Goal: Register for event/course

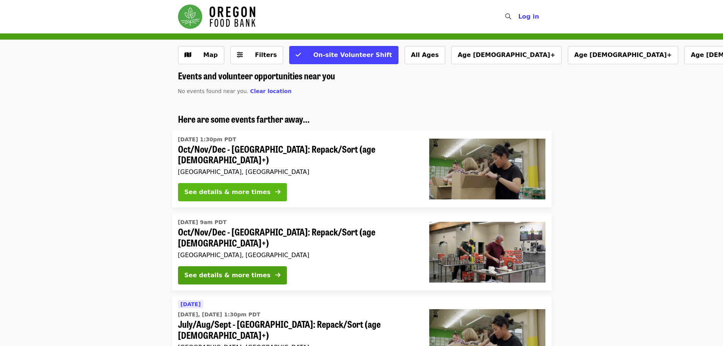
click at [217, 189] on div "See details & more times" at bounding box center [227, 191] width 86 height 9
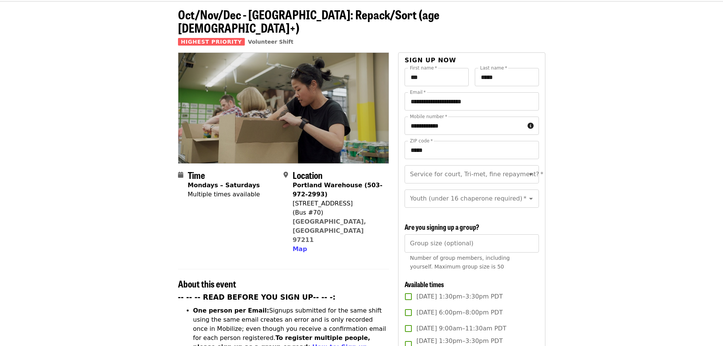
scroll to position [76, 0]
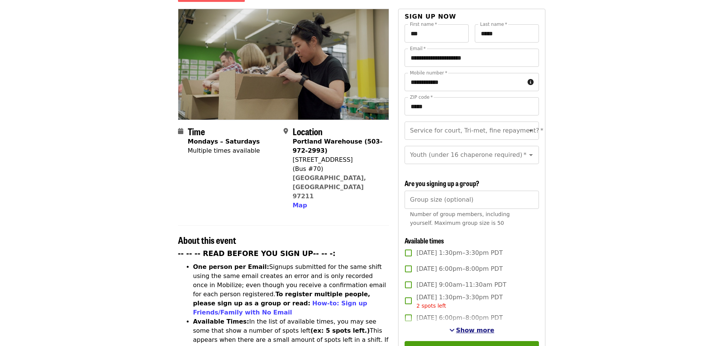
drag, startPoint x: 468, startPoint y: 329, endPoint x: 561, endPoint y: 296, distance: 98.2
click at [468, 329] on span "Show more" at bounding box center [475, 329] width 38 height 7
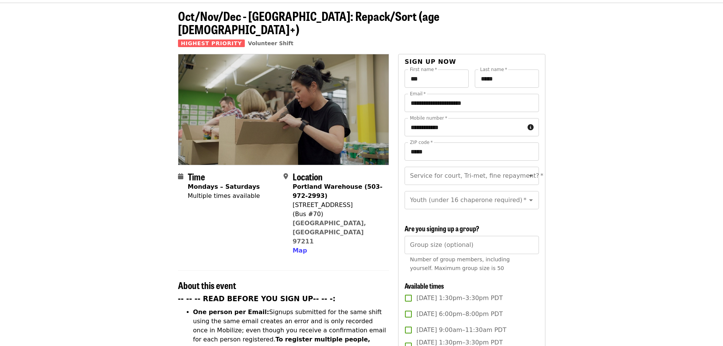
scroll to position [0, 0]
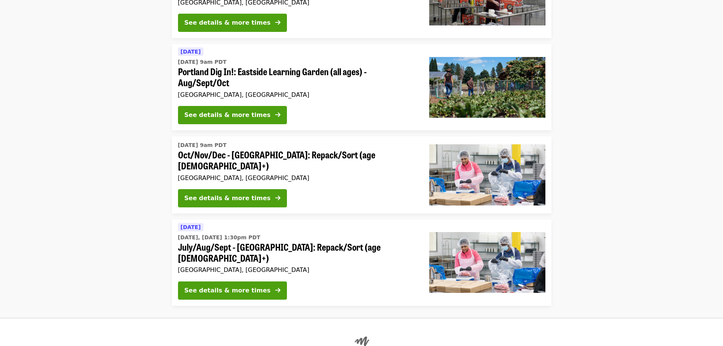
scroll to position [531, 0]
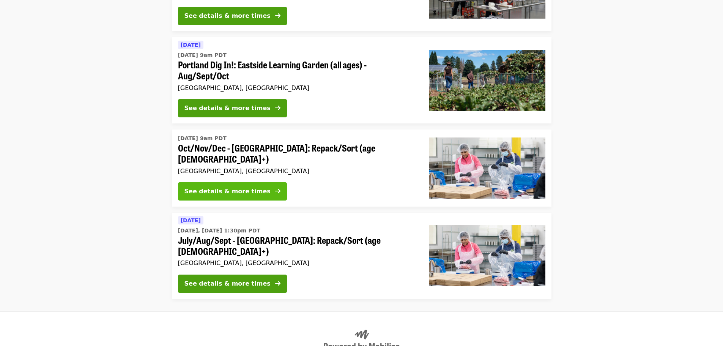
click at [233, 187] on div "See details & more times" at bounding box center [227, 191] width 86 height 9
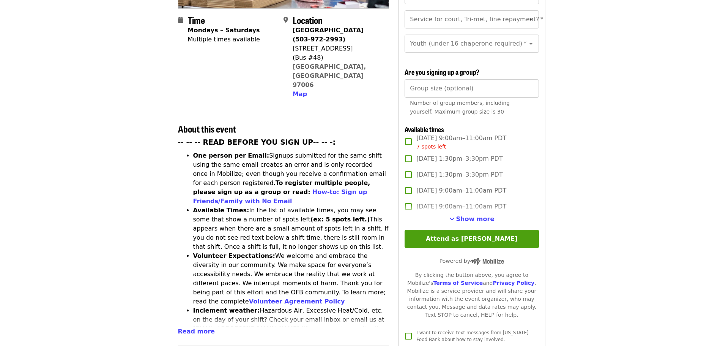
scroll to position [190, 0]
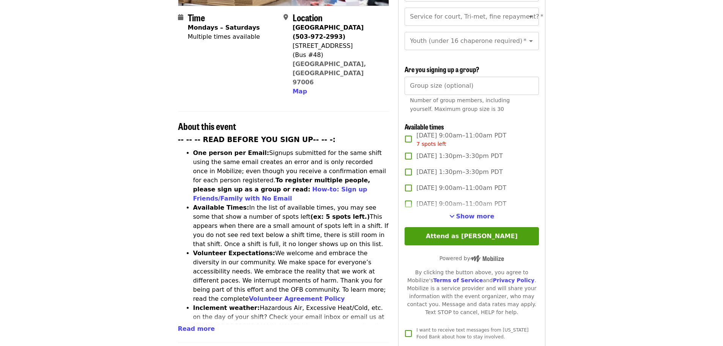
drag, startPoint x: 481, startPoint y: 213, endPoint x: 581, endPoint y: 194, distance: 102.0
click at [492, 212] on div "Show more" at bounding box center [472, 216] width 134 height 9
drag, startPoint x: 475, startPoint y: 215, endPoint x: 555, endPoint y: 205, distance: 80.7
click at [475, 215] on span "Show more" at bounding box center [475, 216] width 38 height 7
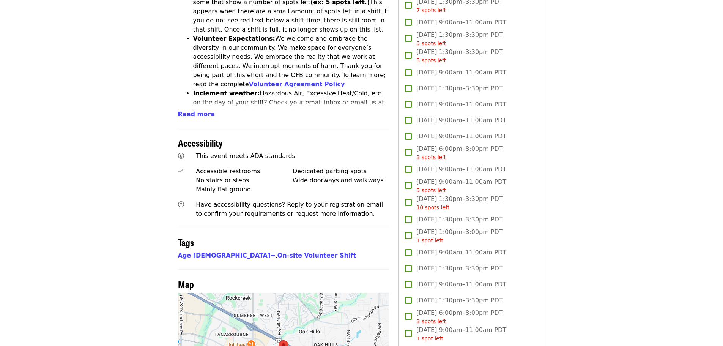
scroll to position [417, 0]
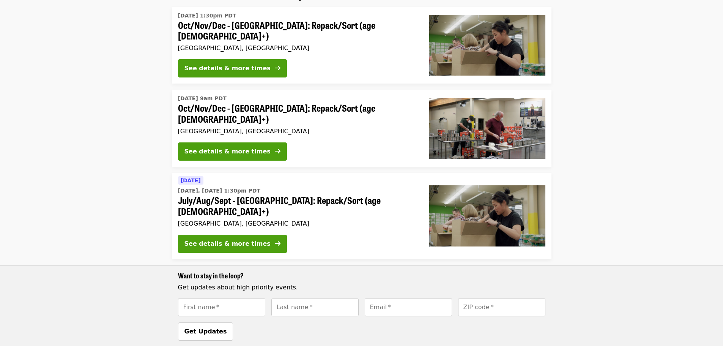
scroll to position [76, 0]
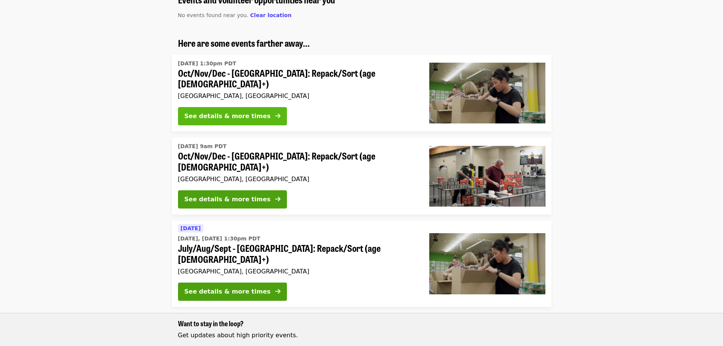
click at [211, 112] on div "See details & more times" at bounding box center [227, 116] width 86 height 9
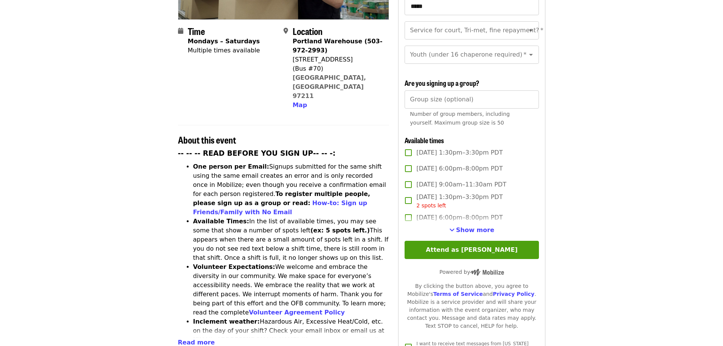
scroll to position [190, 0]
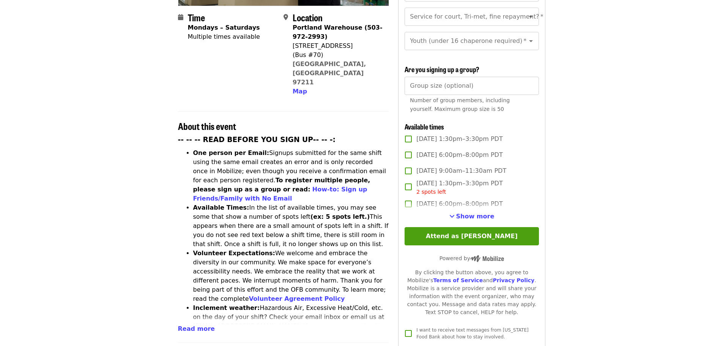
click at [473, 217] on span "Show more" at bounding box center [475, 216] width 38 height 7
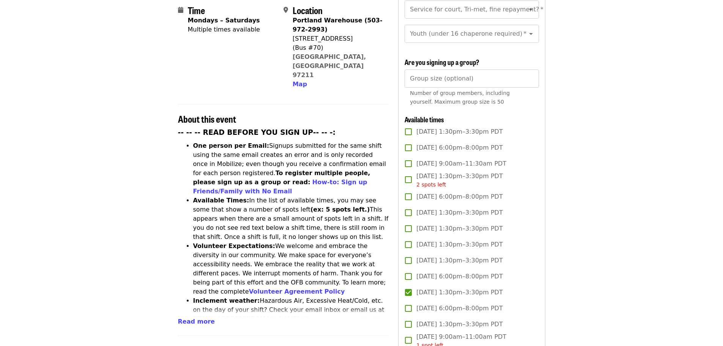
scroll to position [152, 0]
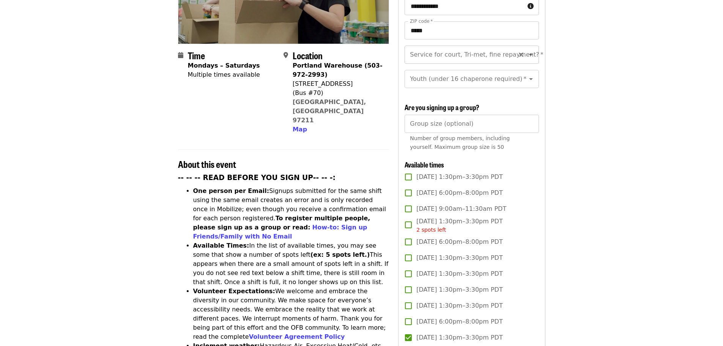
click at [529, 54] on icon "Open" at bounding box center [531, 55] width 4 height 2
click at [476, 61] on li "No" at bounding box center [469, 62] width 128 height 14
type input "**"
click at [526, 74] on icon "Open" at bounding box center [530, 78] width 9 height 9
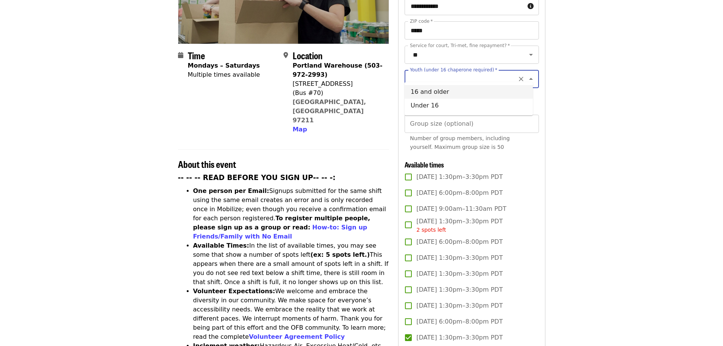
click at [500, 94] on li "16 and older" at bounding box center [469, 92] width 128 height 14
type input "**********"
click at [429, 117] on input "Group size (optional)" at bounding box center [472, 124] width 134 height 18
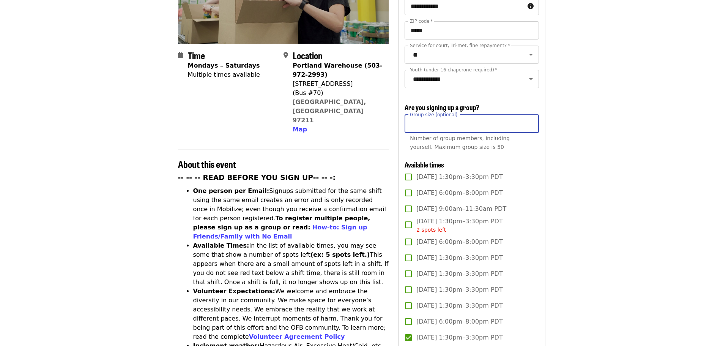
type input "**"
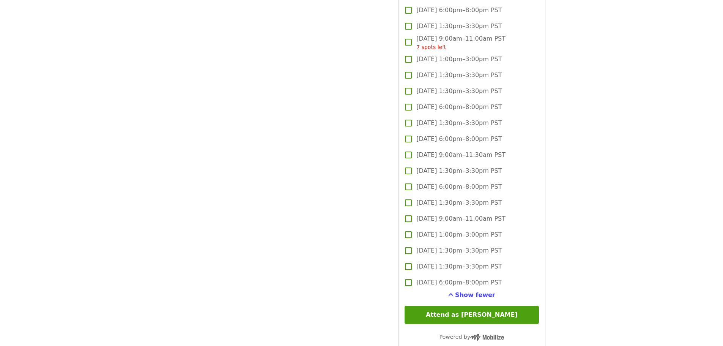
scroll to position [2087, 0]
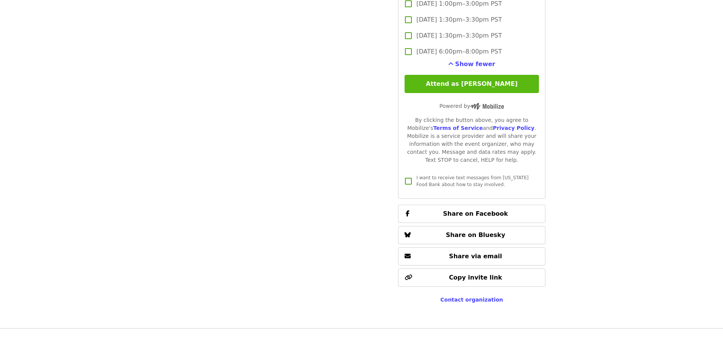
click at [483, 82] on button "Attend as [PERSON_NAME]" at bounding box center [472, 84] width 134 height 18
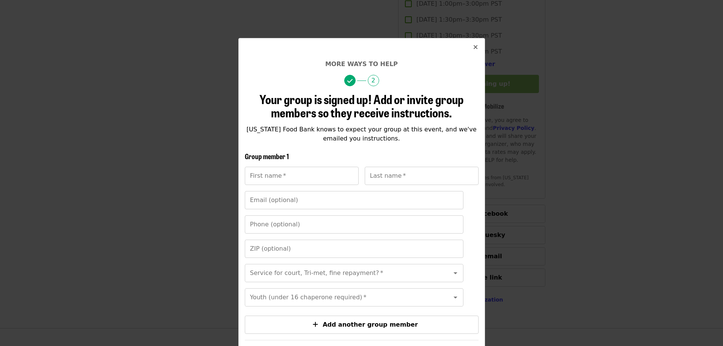
click at [473, 45] on icon "times icon" at bounding box center [475, 47] width 5 height 7
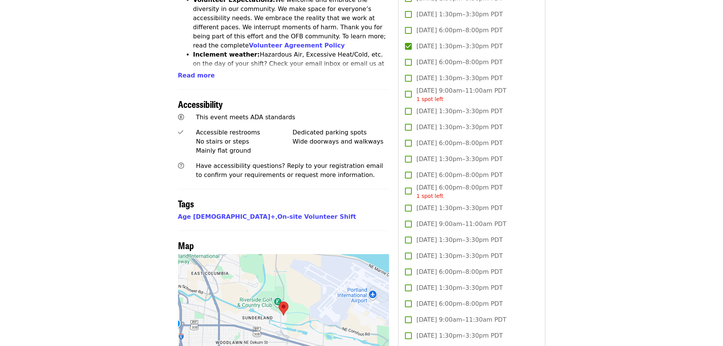
scroll to position [304, 0]
